Goal: Obtain resource: Download file/media

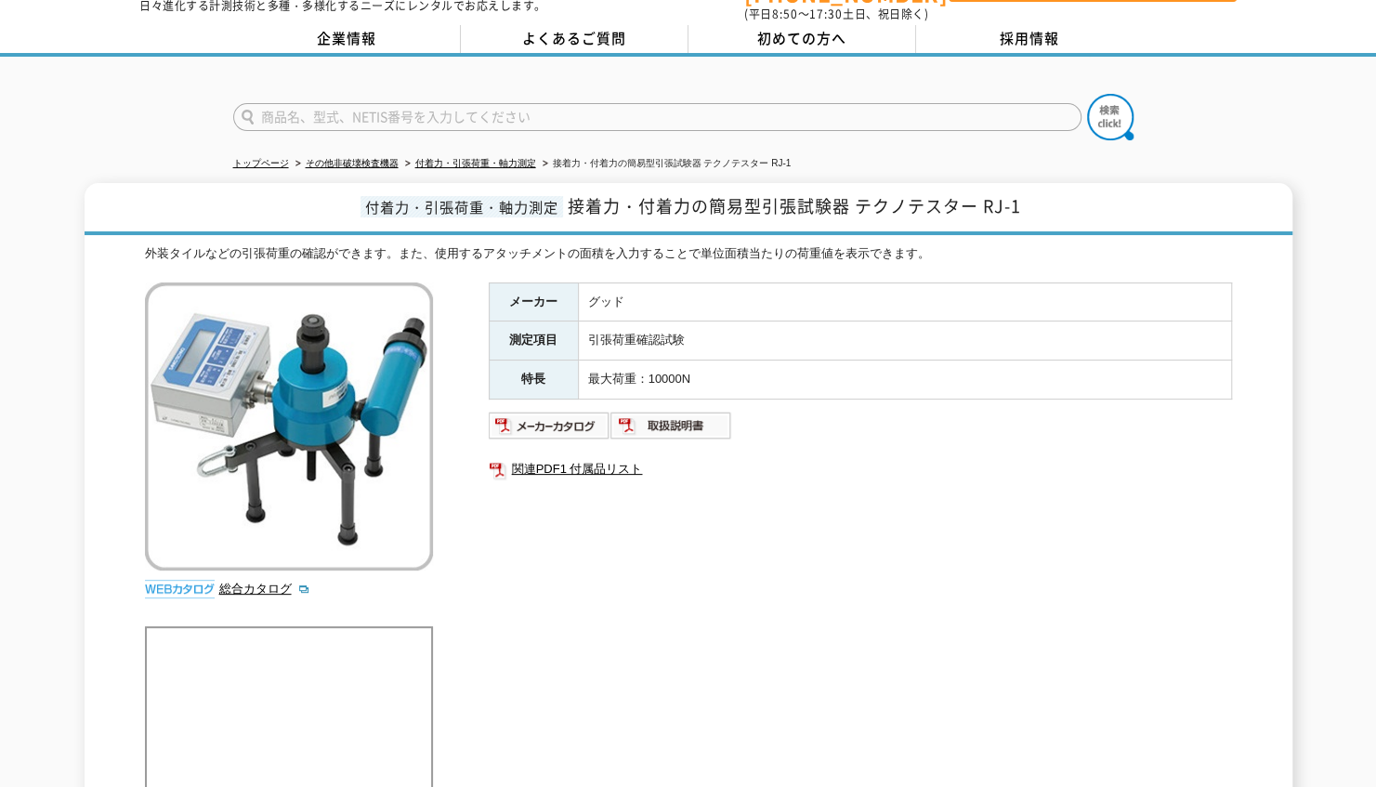
scroll to position [93, 0]
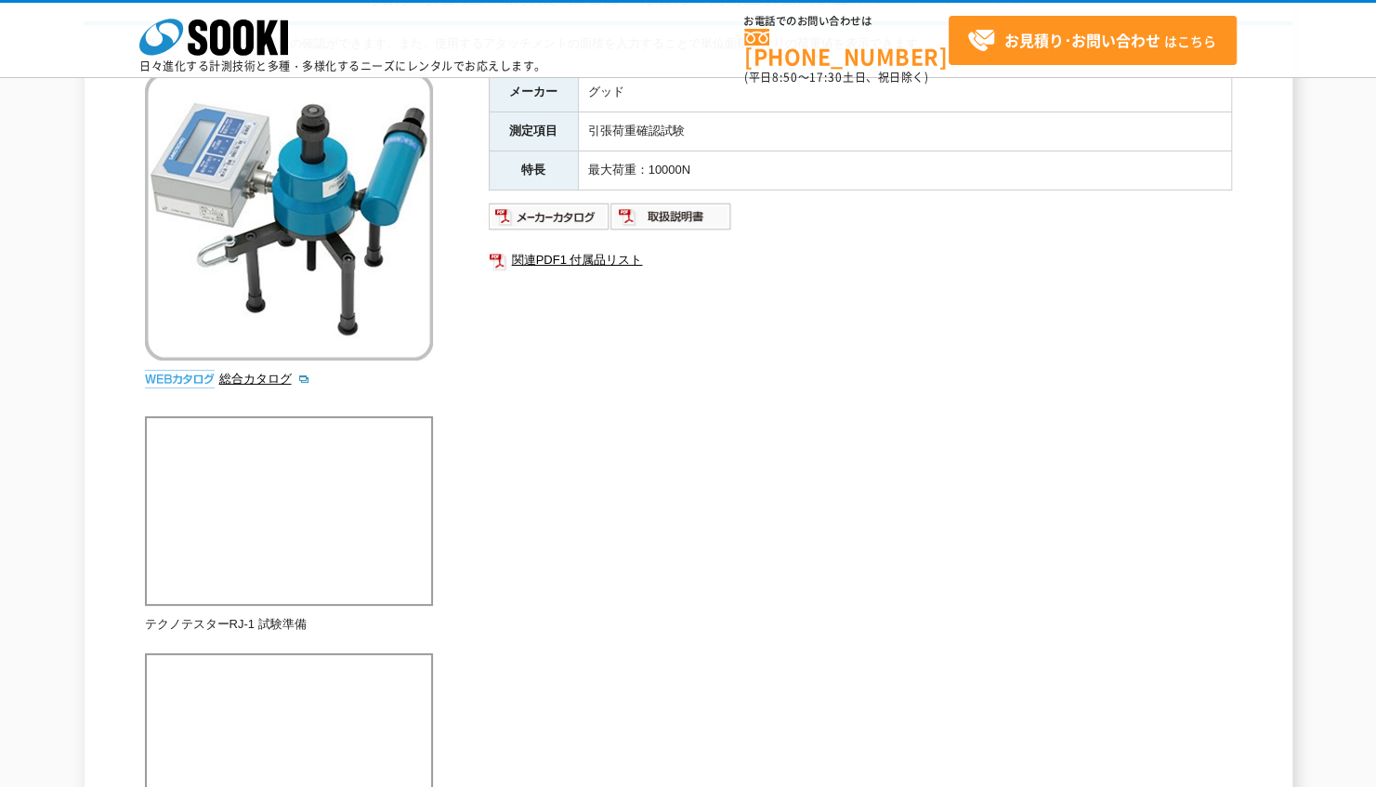
scroll to position [186, 0]
click at [604, 259] on link "関連PDF1 付属品リスト" at bounding box center [860, 261] width 743 height 24
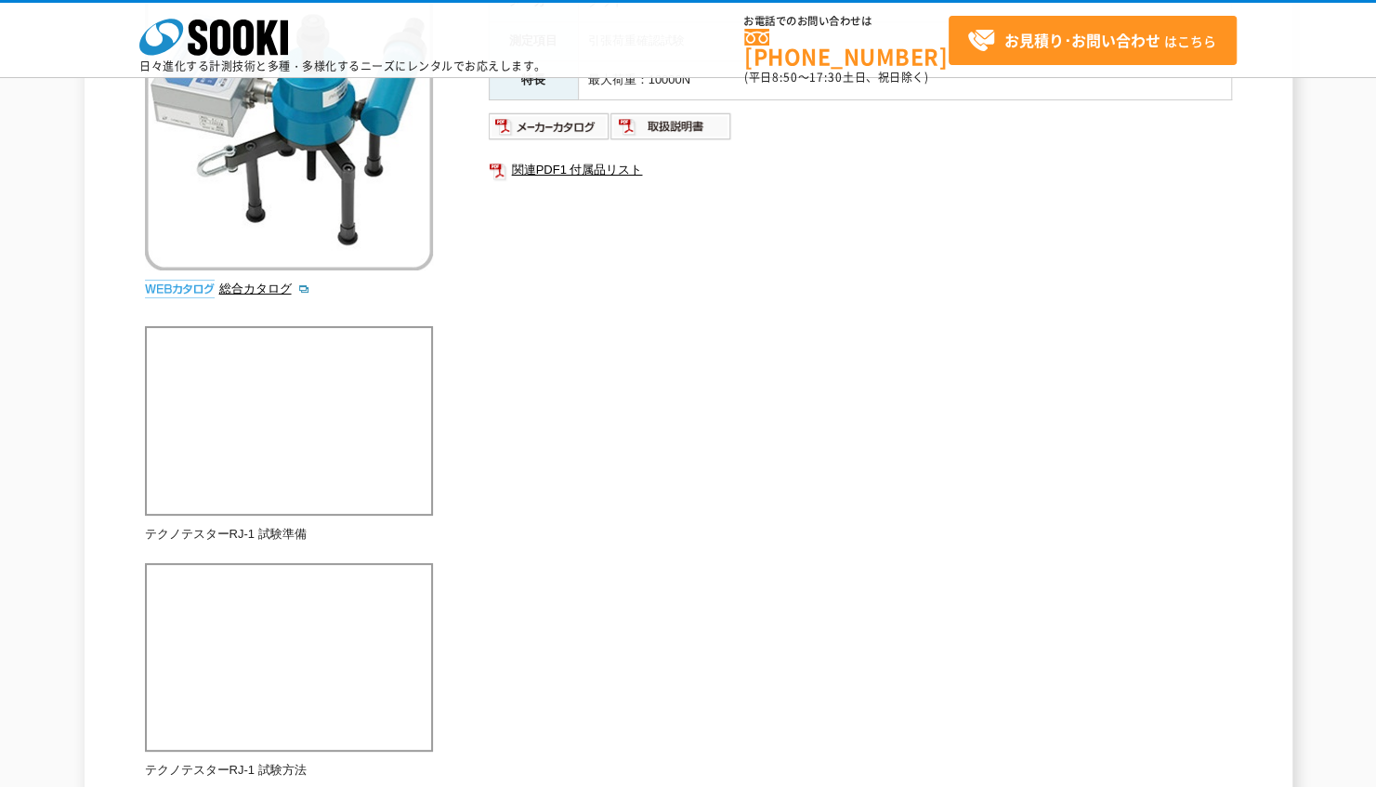
scroll to position [26, 0]
